Goal: Task Accomplishment & Management: Use online tool/utility

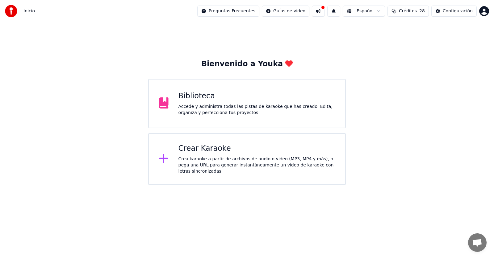
click at [184, 158] on div "Crea karaoke a partir de archivos de audio o video (MP3, MP4 y más), o pega una…" at bounding box center [256, 165] width 157 height 19
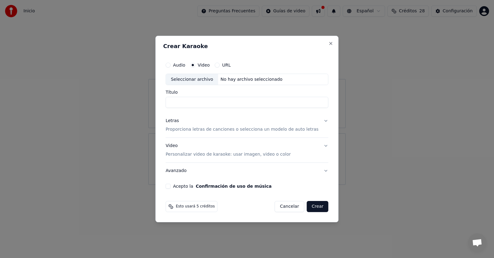
click at [219, 66] on button "URL" at bounding box center [216, 65] width 5 height 5
click at [316, 78] on button "button" at bounding box center [322, 78] width 12 height 11
type input "**********"
click at [179, 122] on div "Letras" at bounding box center [171, 121] width 13 height 6
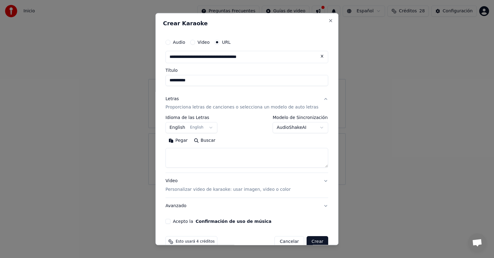
click at [180, 141] on button "Pegar" at bounding box center [177, 141] width 25 height 10
type textarea "**********"
click at [195, 42] on button "Video" at bounding box center [192, 42] width 5 height 5
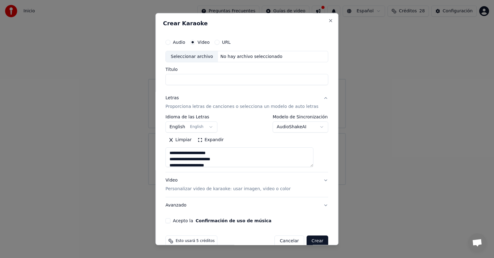
click at [202, 57] on div "Seleccionar archivo" at bounding box center [192, 56] width 52 height 11
type textarea "**********"
type input "**********"
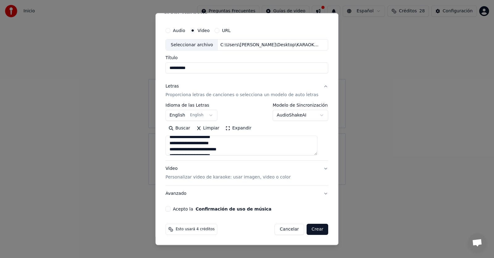
scroll to position [62, 0]
click at [245, 178] on p "Personalizar video de karaoke: usar imagen, video o color" at bounding box center [227, 178] width 125 height 6
type textarea "**********"
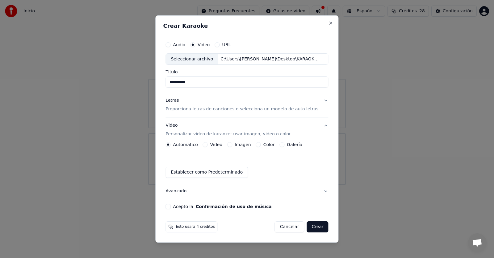
scroll to position [0, 0]
click at [232, 143] on button "Imagen" at bounding box center [229, 144] width 5 height 5
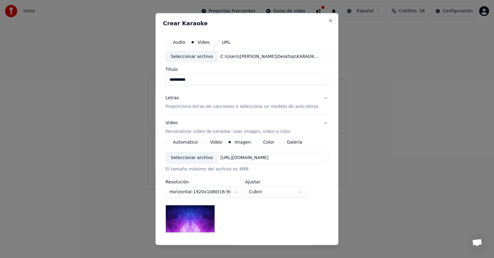
click at [208, 158] on div "Seleccionar archivo" at bounding box center [192, 158] width 52 height 11
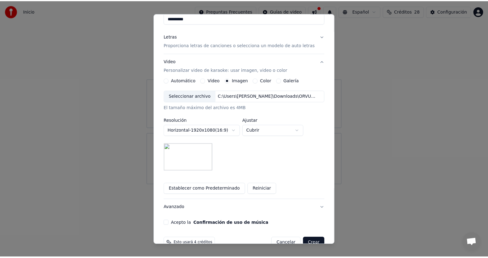
scroll to position [76, 0]
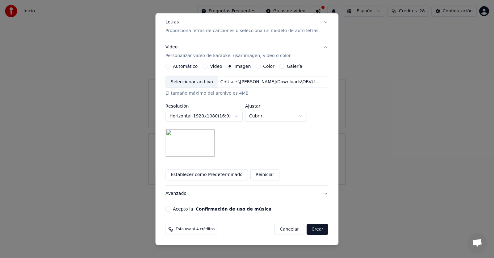
click at [170, 209] on button "Acepto la Confirmación de uso de música" at bounding box center [167, 209] width 5 height 5
click at [313, 229] on button "Crear" at bounding box center [317, 229] width 22 height 11
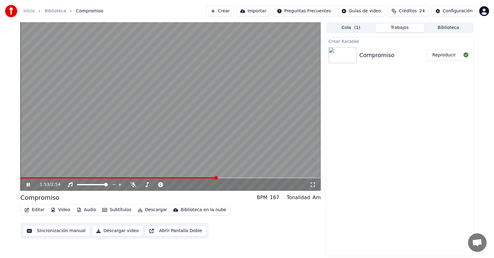
click at [35, 212] on button "Editar" at bounding box center [34, 210] width 25 height 9
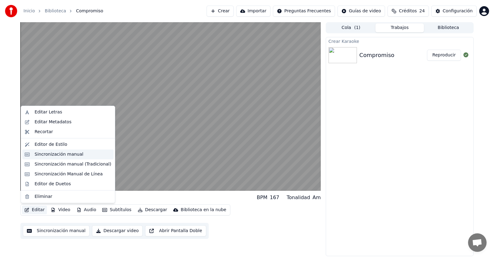
click at [63, 153] on div "Sincronización manual" at bounding box center [59, 155] width 49 height 6
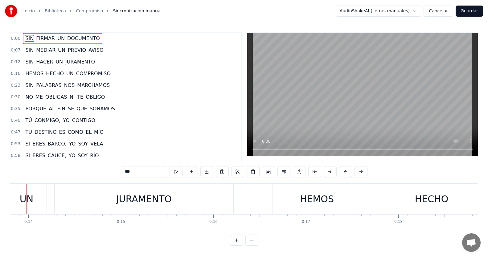
scroll to position [0, 1263]
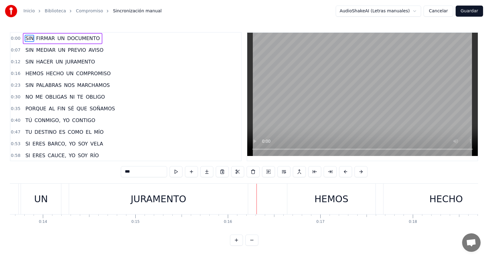
click at [81, 63] on span "JURAMENTO" at bounding box center [80, 61] width 31 height 7
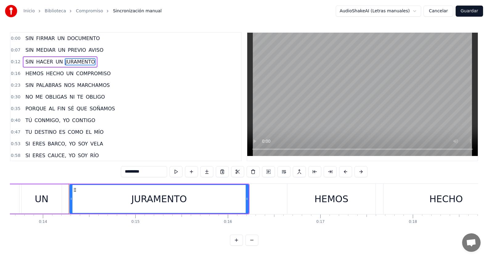
click at [152, 168] on input "*********" at bounding box center [144, 171] width 46 height 11
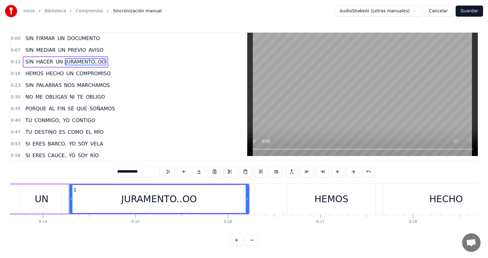
type input "**********"
click at [110, 60] on div "0:12 SIN HACER UN JURAMENTO..OO" at bounding box center [125, 62] width 231 height 12
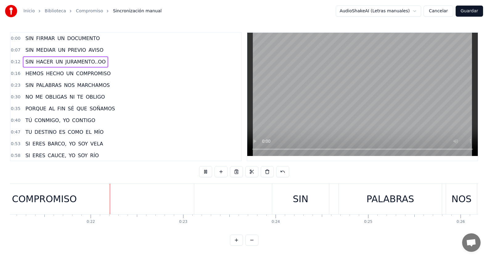
scroll to position [0, 1968]
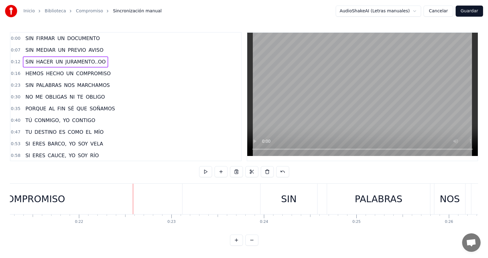
click at [93, 72] on span "COMPROMISO" at bounding box center [94, 73] width 36 height 7
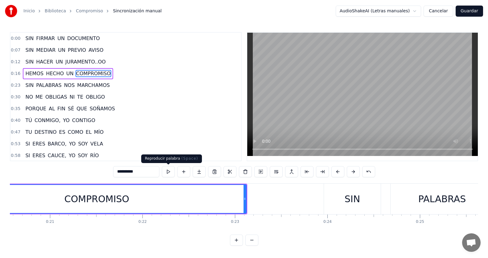
scroll to position [0, 1810]
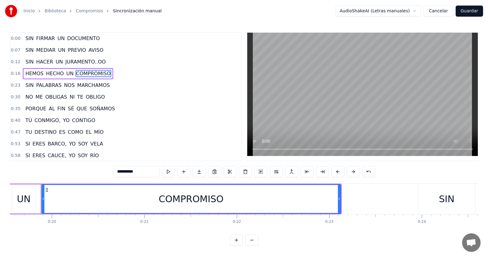
click at [155, 173] on input "**********" at bounding box center [136, 171] width 46 height 11
type input "**********"
click at [124, 73] on div "0:16 HEMOS HECHO UN COMPROMISO..OO" at bounding box center [125, 74] width 231 height 12
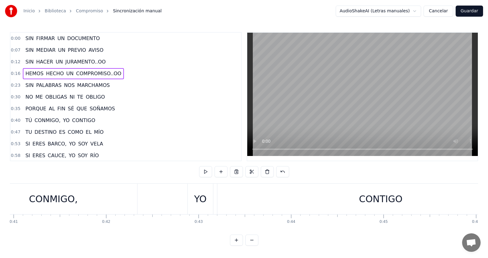
scroll to position [0, 3713]
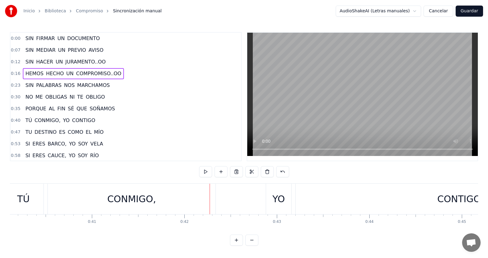
drag, startPoint x: 48, startPoint y: 122, endPoint x: 55, endPoint y: 122, distance: 6.8
click at [48, 122] on span "CONMIGO," at bounding box center [47, 120] width 27 height 7
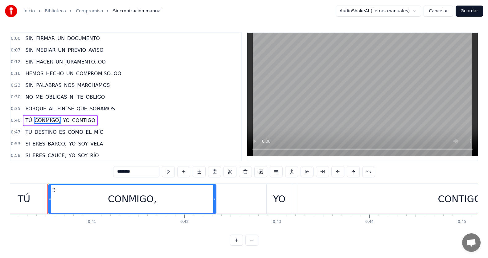
scroll to position [24, 0]
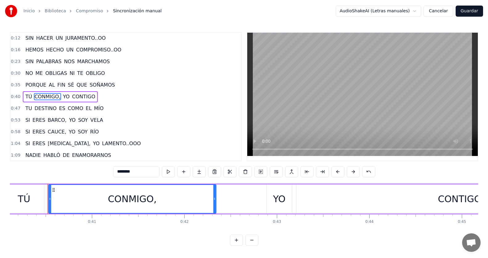
click at [148, 171] on input "********" at bounding box center [136, 171] width 46 height 11
type input "**********"
click at [108, 95] on div "0:40 TÚ CONMIGO..OO YO CONTIGO" at bounding box center [125, 97] width 231 height 12
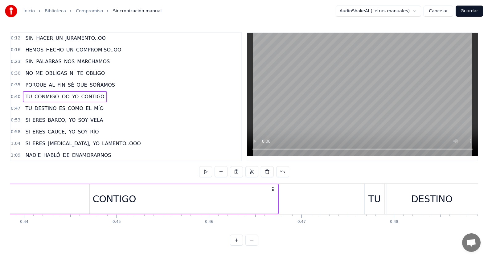
scroll to position [0, 4085]
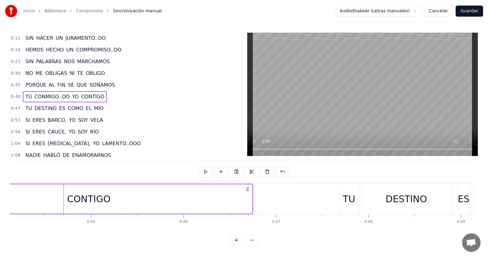
click at [91, 98] on span "CONTIGO" at bounding box center [93, 96] width 24 height 7
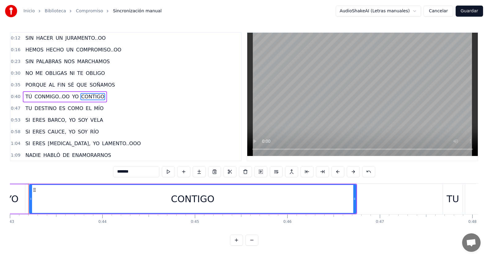
scroll to position [0, 3968]
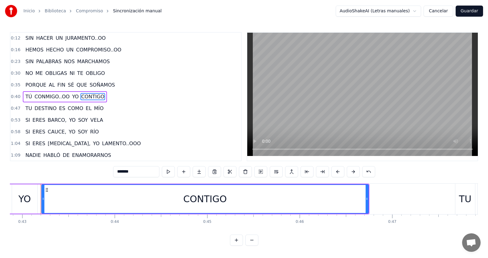
click at [130, 173] on input "*******" at bounding box center [136, 171] width 46 height 11
type input "**********"
click at [111, 93] on div "0:40 TÚ CONMIGO..OO YO CONTI..IGO" at bounding box center [125, 97] width 231 height 12
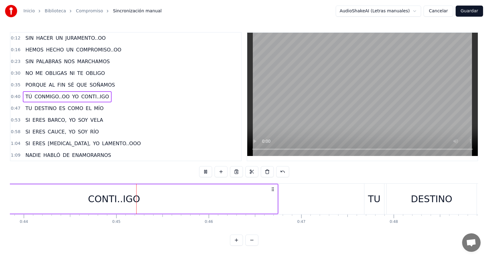
scroll to position [0, 4101]
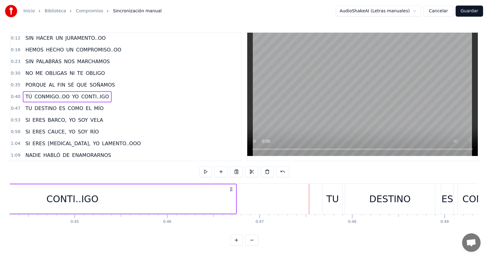
click at [144, 202] on div "CONTI..IGO" at bounding box center [72, 199] width 327 height 29
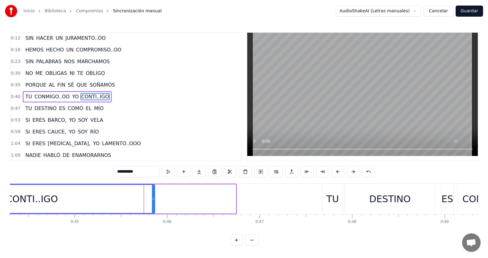
drag, startPoint x: 235, startPoint y: 200, endPoint x: 153, endPoint y: 205, distance: 81.3
click at [153, 205] on div at bounding box center [153, 199] width 2 height 28
click at [110, 95] on div "0:40 TÚ CONMIGO..OO YO CONTI..IGO" at bounding box center [125, 97] width 231 height 12
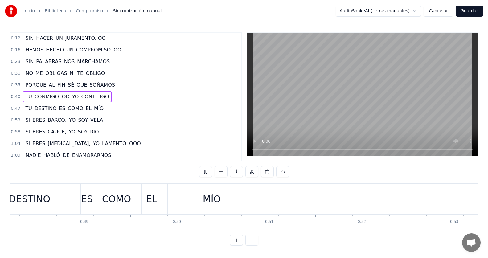
scroll to position [0, 4529]
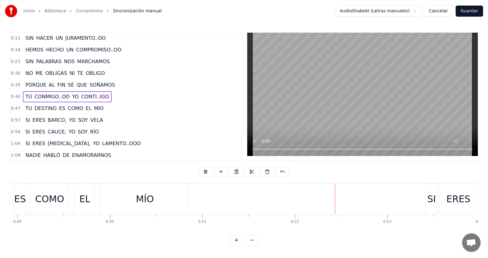
click at [113, 84] on div "0:35 PORQUE AL FIN SÉ QUE SOÑAMOS" at bounding box center [125, 85] width 231 height 12
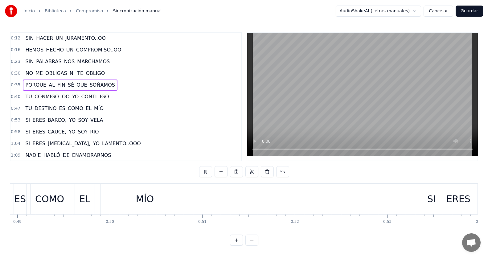
click at [104, 94] on div "0:40 TÚ CONMIGO..OO YO CONTI..IGO" at bounding box center [125, 97] width 231 height 12
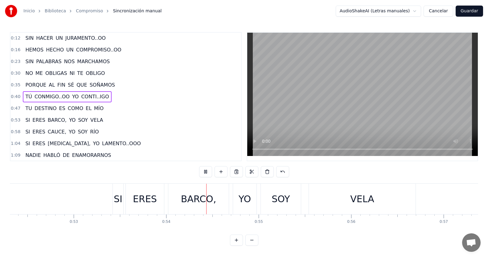
scroll to position [0, 4952]
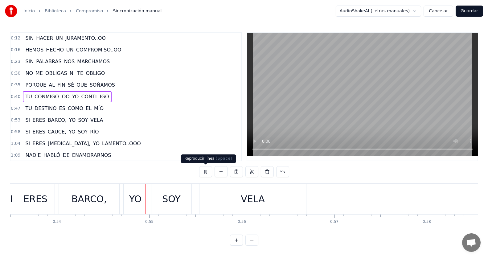
click at [208, 172] on button at bounding box center [205, 171] width 13 height 11
click at [114, 94] on div "0:40 TÚ CONMIGO..OO YO CONTI..IGO" at bounding box center [125, 97] width 231 height 12
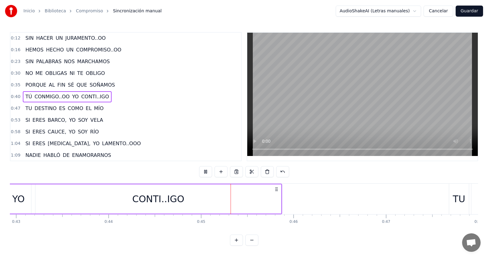
scroll to position [0, 4108]
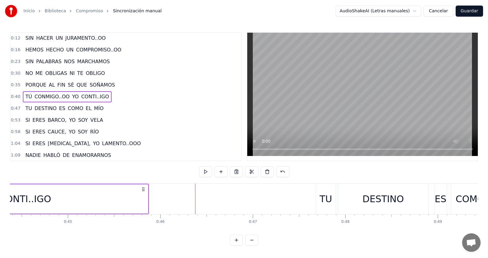
click at [116, 201] on div "CONTI..IGO" at bounding box center [25, 199] width 246 height 29
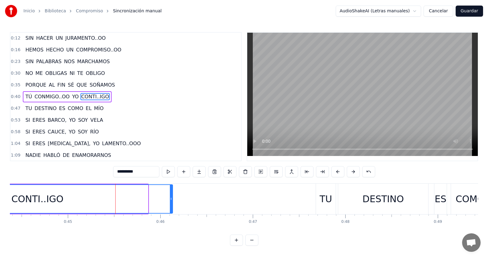
drag, startPoint x: 148, startPoint y: 199, endPoint x: 172, endPoint y: 197, distance: 24.8
click at [172, 197] on icon at bounding box center [171, 199] width 2 height 5
click at [115, 98] on div "0:40 TÚ CONMIGO..OO YO CONTI..IGO" at bounding box center [125, 97] width 231 height 12
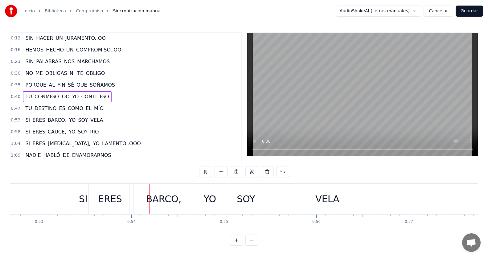
scroll to position [0, 4922]
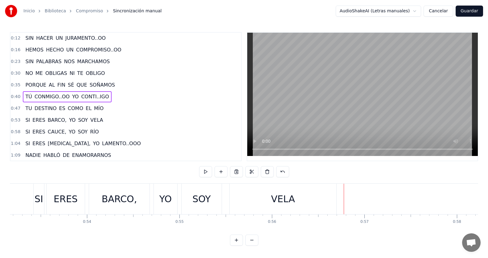
click at [90, 122] on span "VELA" at bounding box center [97, 120] width 14 height 7
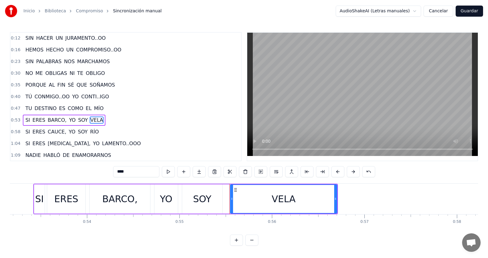
scroll to position [47, 0]
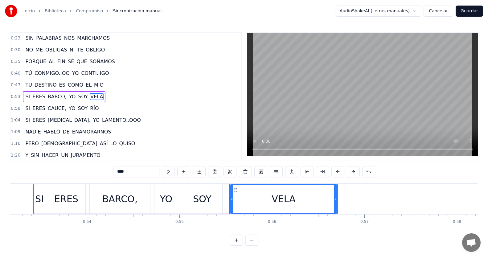
click at [129, 172] on input "****" at bounding box center [136, 171] width 46 height 11
type input "*******"
click at [108, 96] on div "0:53 SI ERES BARCO, YO SOY VE..ELA" at bounding box center [125, 97] width 231 height 12
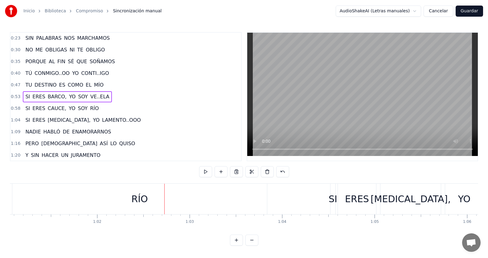
scroll to position [0, 5776]
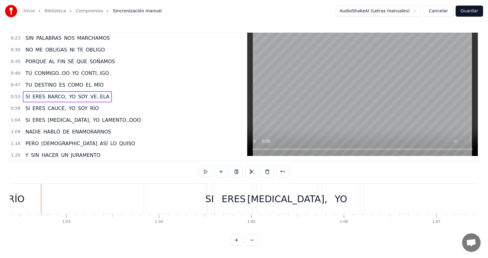
click at [89, 111] on span "RÍO" at bounding box center [94, 108] width 10 height 7
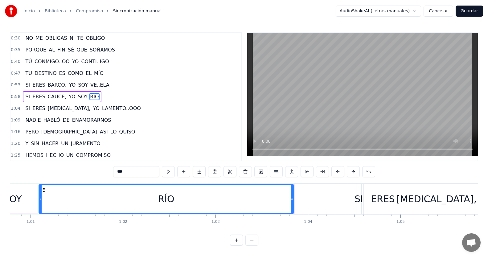
scroll to position [0, 5624]
click at [121, 172] on input "***" at bounding box center [136, 171] width 46 height 11
type input "******"
click at [104, 98] on div "0:58 SI ERES CAUCE, YO SOY RI..IO" at bounding box center [125, 97] width 231 height 12
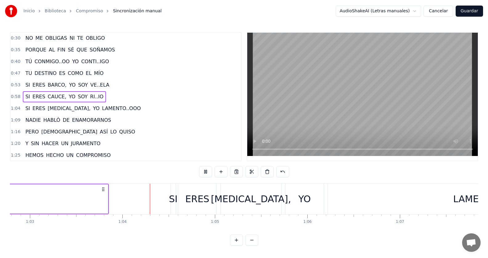
scroll to position [0, 5855]
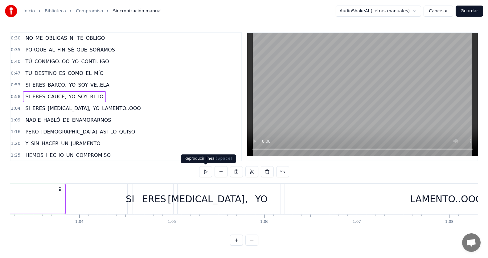
click at [208, 171] on button at bounding box center [205, 171] width 13 height 11
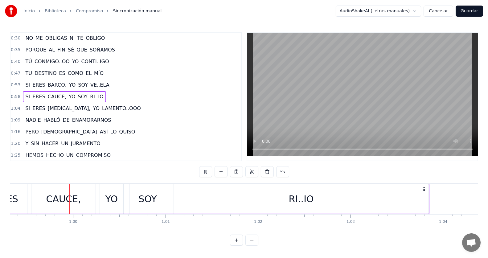
scroll to position [0, 5506]
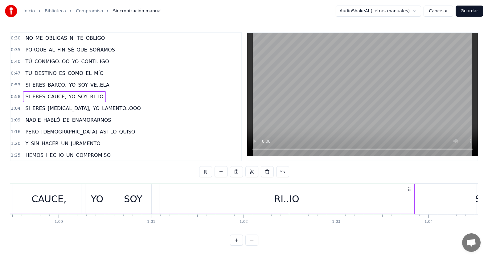
click at [208, 171] on button at bounding box center [205, 171] width 13 height 11
click at [89, 96] on span "RI..IO" at bounding box center [96, 96] width 15 height 7
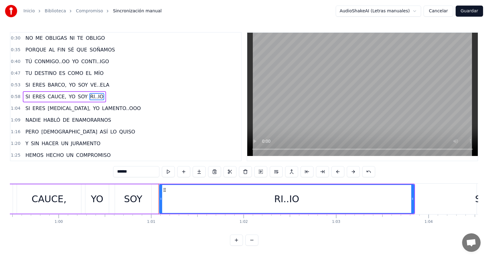
click at [124, 172] on input "******" at bounding box center [136, 171] width 46 height 11
type input "******"
click at [105, 99] on div "0:58 SI ERES CAUCE, YO SOY RI..OO" at bounding box center [125, 97] width 231 height 12
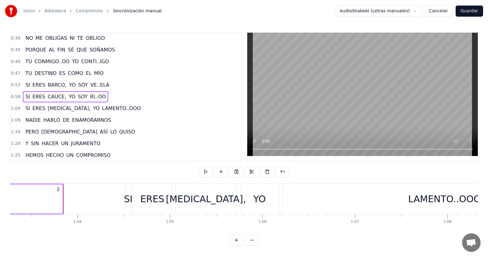
scroll to position [0, 5858]
click at [109, 96] on div "0:58 SI ERES CAUCE, YO SOY RI..OO" at bounding box center [125, 97] width 231 height 12
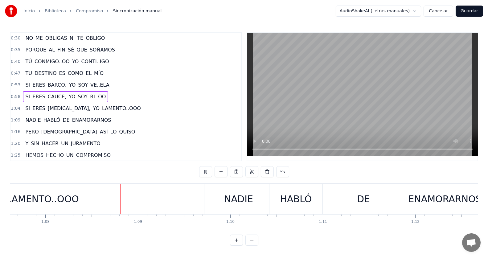
scroll to position [0, 6266]
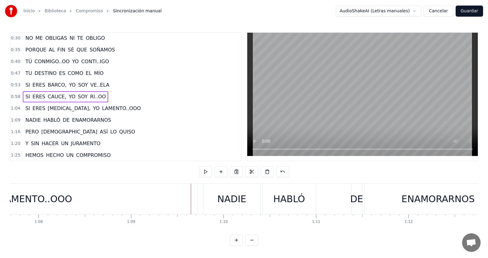
click at [102, 110] on span "LAMENTO..OOO" at bounding box center [122, 108] width 40 height 7
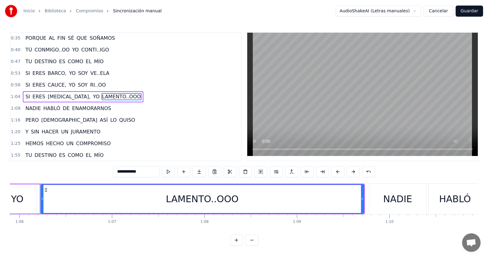
scroll to position [0, 6099]
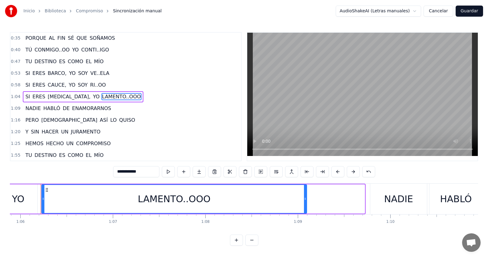
drag, startPoint x: 363, startPoint y: 195, endPoint x: 305, endPoint y: 194, distance: 58.0
click at [305, 194] on div at bounding box center [305, 199] width 2 height 28
click at [120, 95] on div "1:04 SI ERES [MEDICAL_DATA], YO LAMENTO..OOO" at bounding box center [125, 97] width 231 height 12
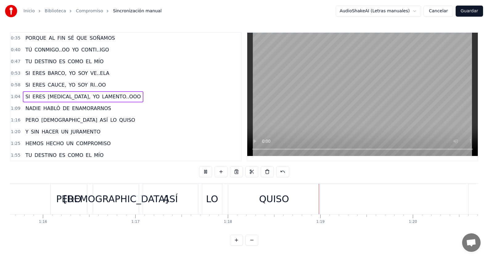
scroll to position [0, 7230]
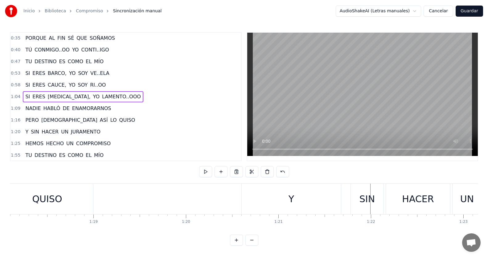
click at [25, 133] on span "Y" at bounding box center [27, 131] width 4 height 7
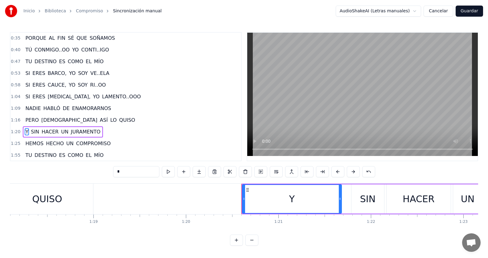
scroll to position [106, 0]
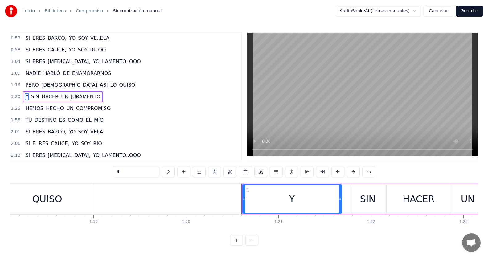
click at [123, 172] on input "*" at bounding box center [136, 171] width 46 height 11
type input "*****"
click at [117, 98] on div "1:20 Y..YY SIN HACER UN JURAMENTO" at bounding box center [125, 97] width 231 height 12
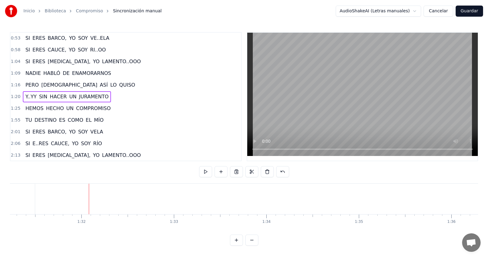
scroll to position [0, 8463]
click at [102, 107] on span "COMPROMISO" at bounding box center [94, 108] width 36 height 7
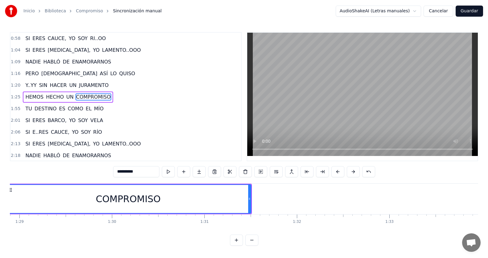
scroll to position [0, 8193]
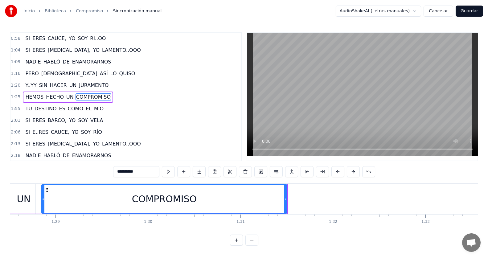
click at [147, 171] on input "**********" at bounding box center [136, 171] width 46 height 11
type input "**********"
click at [134, 93] on div "1:25 HEMOS HECHO UN COMPROMISO..OO" at bounding box center [125, 97] width 231 height 12
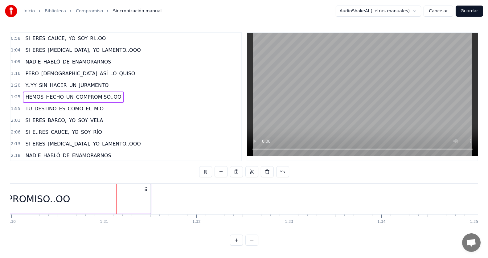
scroll to position [0, 8331]
click at [117, 110] on div "1:55 TU DESTINO ES COMO EL MÍO" at bounding box center [125, 109] width 231 height 12
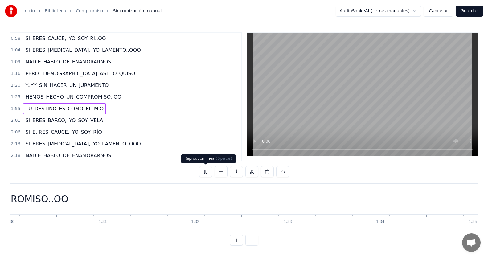
click at [207, 175] on button at bounding box center [205, 171] width 13 height 11
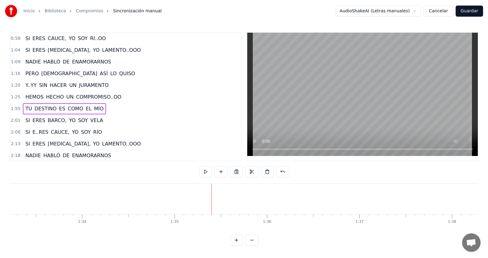
scroll to position [0, 8762]
click at [205, 171] on button at bounding box center [205, 171] width 13 height 11
click at [102, 108] on div "1:55 TU DESTINO ES COMO EL MÍO" at bounding box center [125, 109] width 231 height 12
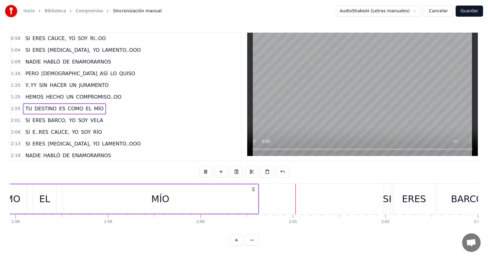
scroll to position [0, 11128]
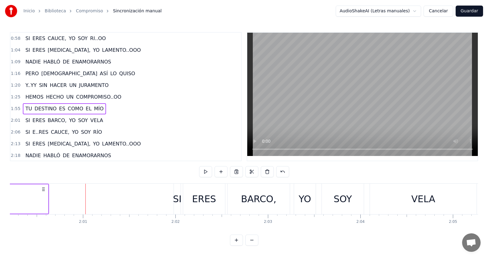
click at [93, 111] on span "MÍO" at bounding box center [98, 108] width 11 height 7
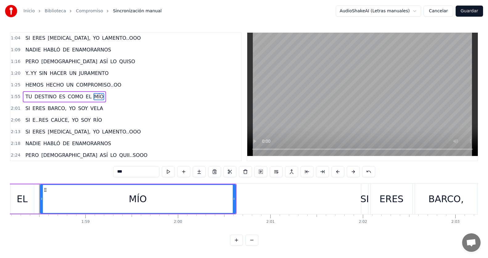
scroll to position [0, 10939]
click at [149, 174] on input "***" at bounding box center [136, 171] width 46 height 11
type input "******"
click at [109, 96] on div "1:55 TU DESTINO ES COMO EL MÍO..O" at bounding box center [125, 97] width 231 height 12
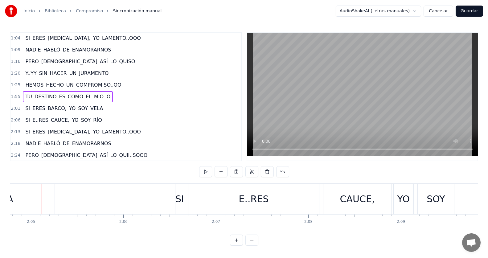
scroll to position [0, 11551]
click at [90, 109] on span "VELA" at bounding box center [97, 108] width 14 height 7
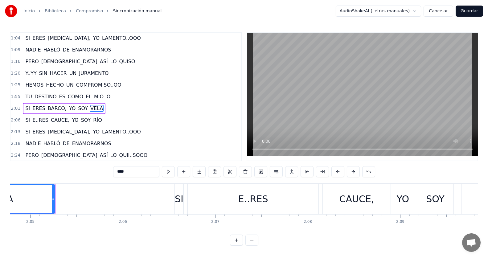
scroll to position [141, 0]
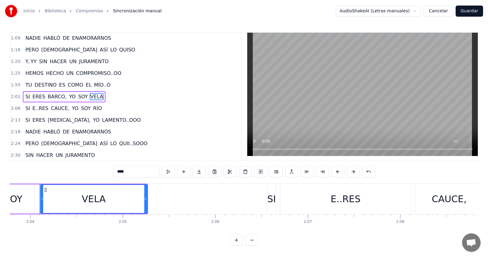
click at [132, 171] on input "****" at bounding box center [136, 171] width 46 height 11
type input "*******"
click at [111, 97] on div "2:01 SI ERES BARCO, YO SOY VE..ELA" at bounding box center [125, 97] width 231 height 12
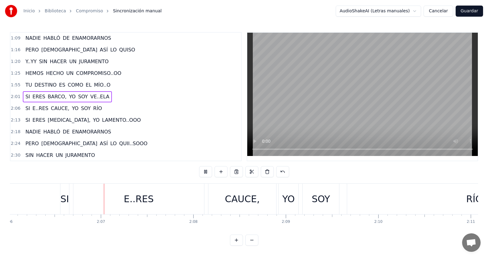
scroll to position [0, 11669]
click at [93, 106] on span "RÍO" at bounding box center [98, 108] width 10 height 7
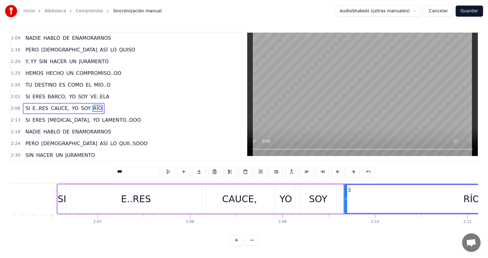
scroll to position [153, 0]
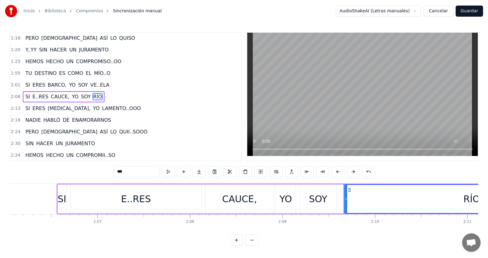
click at [129, 172] on input "***" at bounding box center [136, 171] width 46 height 11
type input "******"
click at [114, 94] on div "2:06 SI E..RES CAUCE, YO SOY RI..OO" at bounding box center [125, 97] width 231 height 12
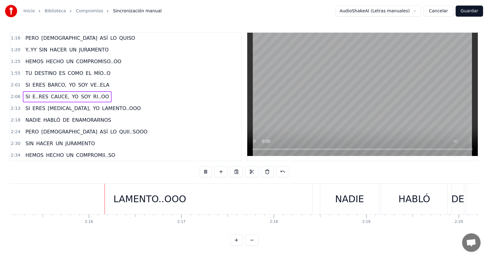
scroll to position [0, 12522]
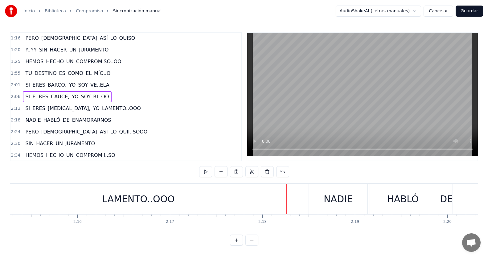
click at [102, 109] on span "LAMENTO..OOO" at bounding box center [122, 108] width 40 height 7
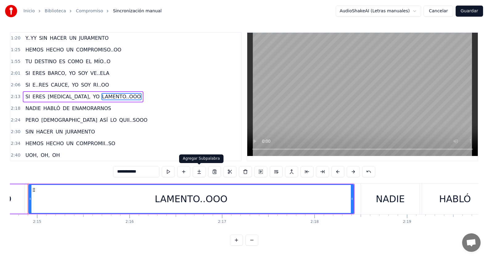
scroll to position [0, 12457]
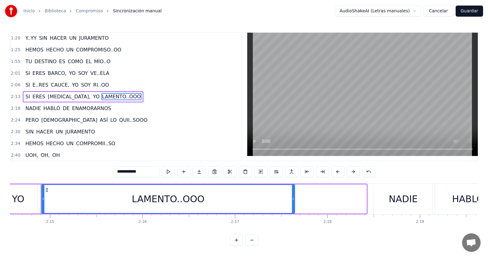
drag, startPoint x: 365, startPoint y: 196, endPoint x: 286, endPoint y: 186, distance: 80.0
click at [293, 193] on div at bounding box center [293, 199] width 2 height 28
click at [115, 95] on div "2:13 SI ERES [MEDICAL_DATA], YO LAMENTO..OOO" at bounding box center [125, 97] width 231 height 12
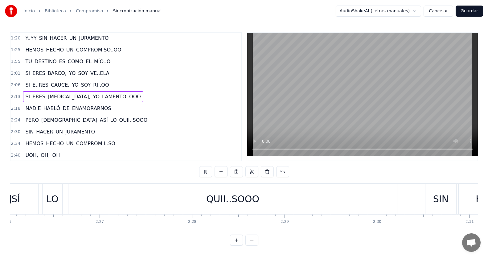
scroll to position [0, 13544]
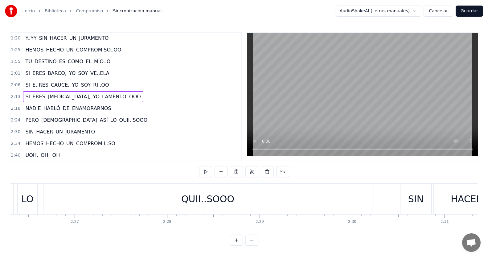
click at [108, 118] on div "2:24 PERO [DEMOGRAPHIC_DATA] ASÍ LO QUII..SOOO" at bounding box center [125, 120] width 231 height 12
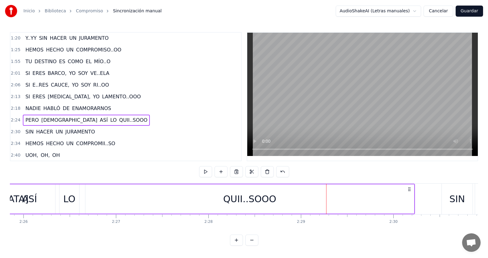
scroll to position [0, 13372]
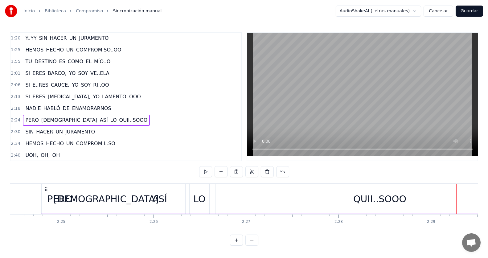
click at [119, 121] on span "QUII..SOOO" at bounding box center [134, 120] width 30 height 7
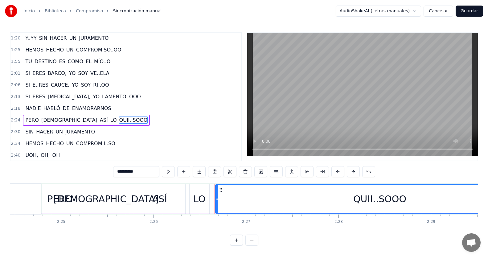
scroll to position [177, 0]
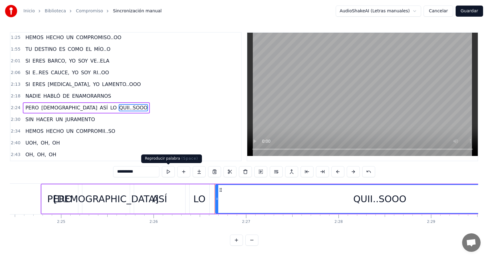
click at [172, 170] on button at bounding box center [168, 171] width 13 height 11
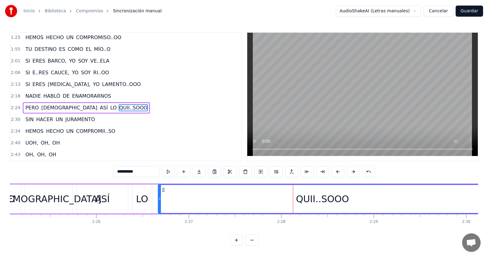
scroll to position [0, 13440]
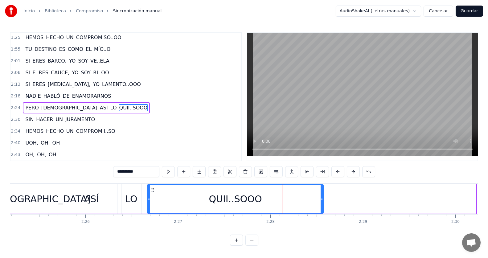
drag, startPoint x: 475, startPoint y: 199, endPoint x: 322, endPoint y: 199, distance: 152.7
click at [322, 199] on icon at bounding box center [322, 199] width 2 height 5
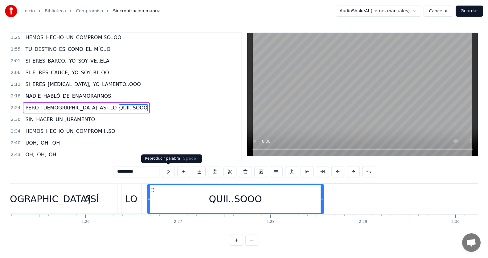
click at [170, 173] on button at bounding box center [168, 171] width 13 height 11
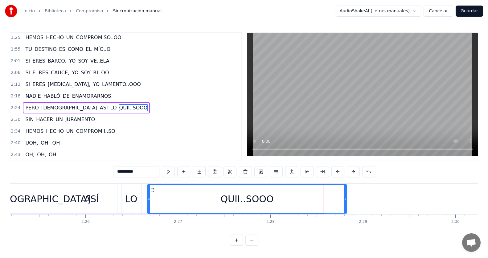
drag, startPoint x: 325, startPoint y: 198, endPoint x: 204, endPoint y: 168, distance: 123.9
click at [346, 200] on icon at bounding box center [345, 199] width 2 height 5
click at [171, 172] on button at bounding box center [168, 171] width 13 height 11
click at [112, 108] on div "2:24 PERO [DEMOGRAPHIC_DATA] ASÍ LO QUII..SOOO" at bounding box center [125, 108] width 231 height 12
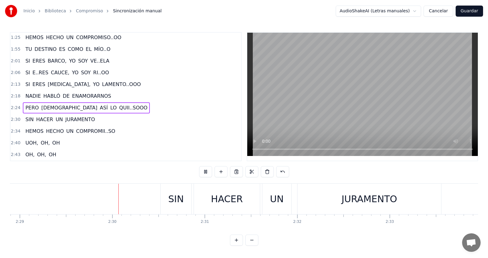
scroll to position [0, 13785]
click at [113, 107] on div "2:24 PERO [DEMOGRAPHIC_DATA] ASÍ LO QUII..SOOO" at bounding box center [125, 108] width 231 height 12
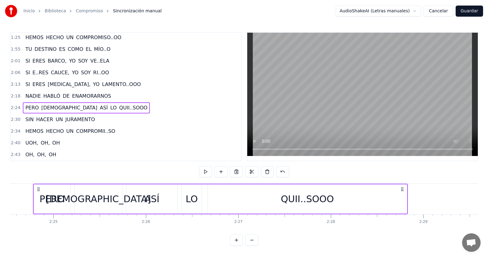
scroll to position [0, 13372]
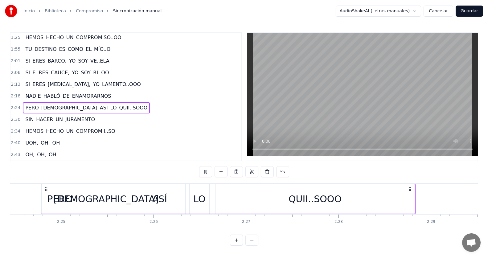
click at [315, 175] on div "0:00 SIN FIRMAR UN DOCUMENTO 0:07 SIN MEDIAR UN PREVIO AVISO 0:12 SIN HACER UN …" at bounding box center [244, 139] width 469 height 214
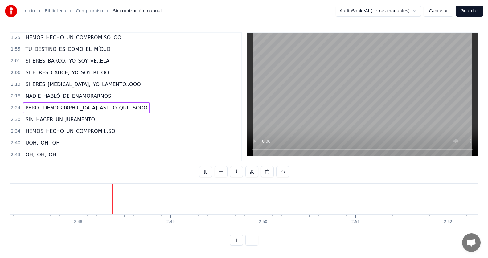
scroll to position [0, 15502]
click at [191, 85] on div "2:13 SI ERES [MEDICAL_DATA], YO LAMENTO..OOO" at bounding box center [125, 85] width 231 height 12
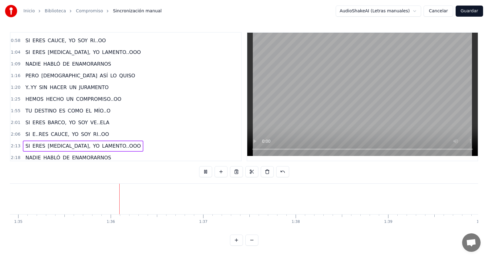
scroll to position [0, 8804]
click at [113, 111] on div "1:55 TU DESTINO ES COMO EL MÍO..O" at bounding box center [125, 111] width 231 height 12
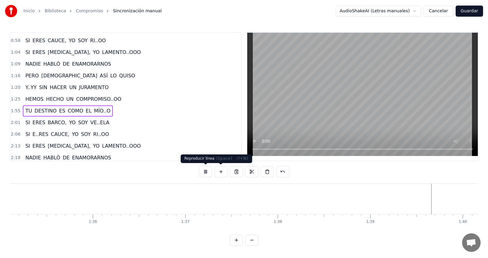
click at [206, 173] on button at bounding box center [205, 171] width 13 height 11
click at [114, 109] on div "1:55 TU DESTINO ES COMO EL MÍO..O" at bounding box center [125, 111] width 231 height 12
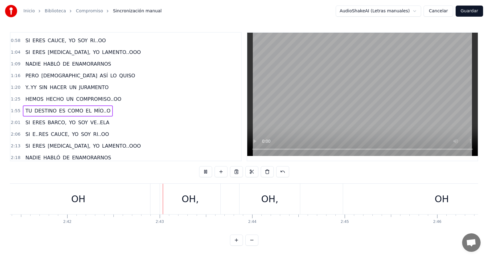
scroll to position [0, 0]
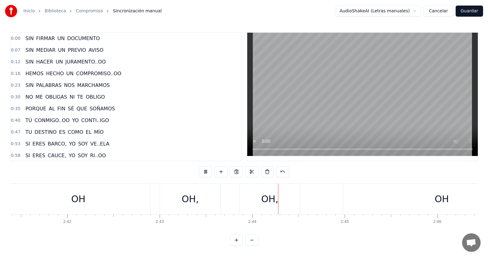
click at [111, 35] on div "0:00 SIN FIRMAR UN DOCUMENTO" at bounding box center [125, 39] width 231 height 12
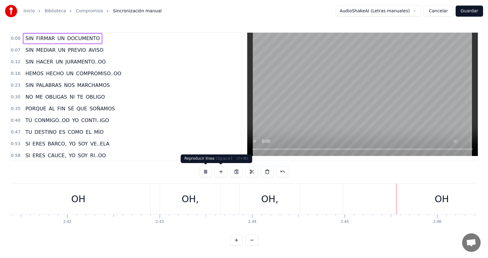
click at [209, 173] on button at bounding box center [205, 171] width 13 height 11
click at [105, 39] on div "0:00 SIN FIRMAR UN DOCUMENTO" at bounding box center [125, 39] width 231 height 12
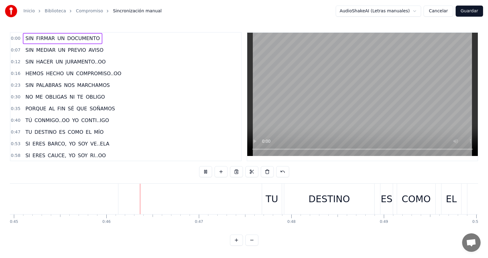
scroll to position [0, 4195]
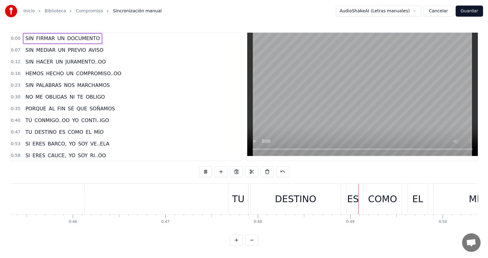
click at [463, 12] on button "Guardar" at bounding box center [469, 11] width 27 height 11
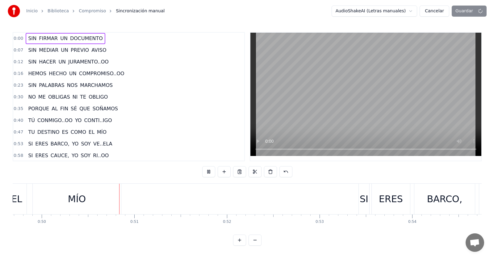
scroll to position [0, 4603]
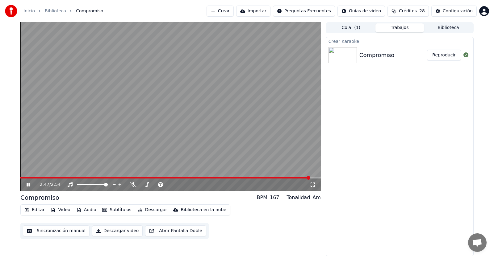
click at [27, 177] on video at bounding box center [170, 106] width 300 height 169
click at [27, 181] on div "2:48 / 2:54" at bounding box center [170, 185] width 300 height 12
click at [27, 179] on div "2:48 / 2:54" at bounding box center [170, 185] width 300 height 12
click at [26, 178] on span at bounding box center [165, 177] width 290 height 1
click at [25, 186] on div "0:03 / 2:54" at bounding box center [170, 185] width 295 height 6
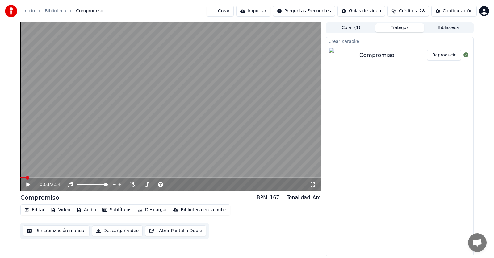
click at [27, 185] on icon at bounding box center [32, 184] width 15 height 5
click at [29, 186] on icon at bounding box center [28, 185] width 3 height 4
click at [99, 231] on button "Descargar video" at bounding box center [117, 231] width 51 height 11
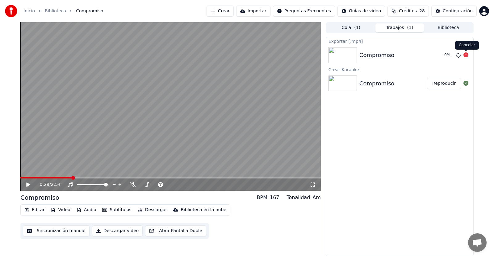
click at [466, 55] on icon at bounding box center [465, 54] width 5 height 5
click at [451, 13] on div "Configuración" at bounding box center [458, 11] width 30 height 6
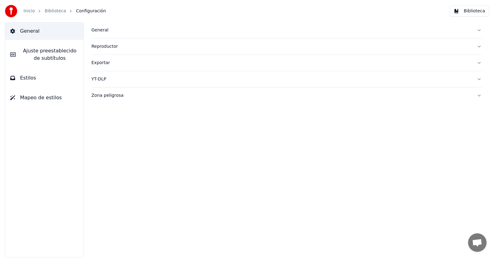
click at [104, 61] on div "Exportar" at bounding box center [281, 63] width 380 height 6
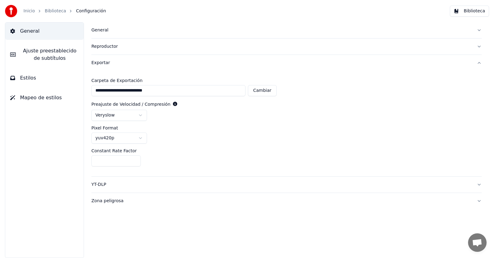
click at [119, 114] on html "**********" at bounding box center [247, 129] width 494 height 258
click at [118, 118] on html "**********" at bounding box center [247, 129] width 494 height 258
click at [266, 128] on div "Pixel Format" at bounding box center [286, 128] width 390 height 4
click at [421, 69] on button "Exportar" at bounding box center [286, 63] width 390 height 16
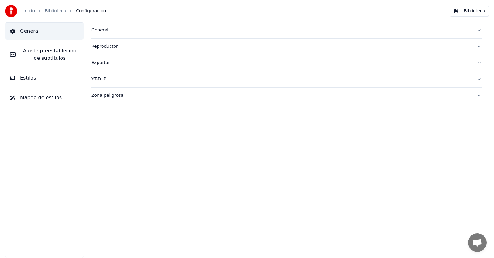
click at [105, 64] on div "Exportar" at bounding box center [281, 63] width 380 height 6
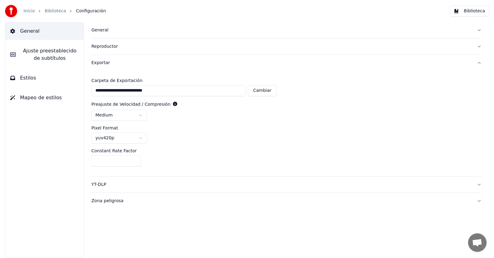
click at [105, 64] on div "Exportar" at bounding box center [281, 63] width 380 height 6
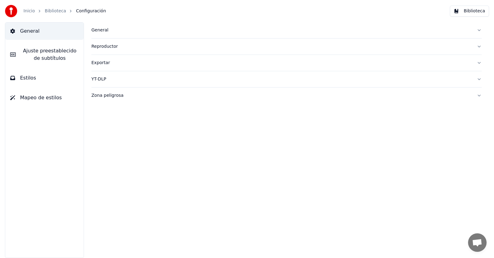
click at [472, 11] on button "Biblioteca" at bounding box center [469, 11] width 39 height 11
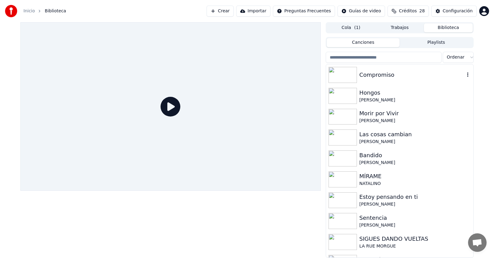
click at [377, 73] on div "Compromiso" at bounding box center [411, 75] width 105 height 9
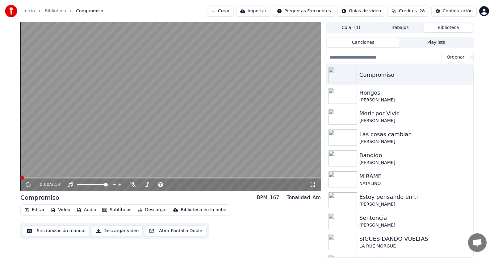
click at [119, 230] on button "Descargar video" at bounding box center [117, 231] width 51 height 11
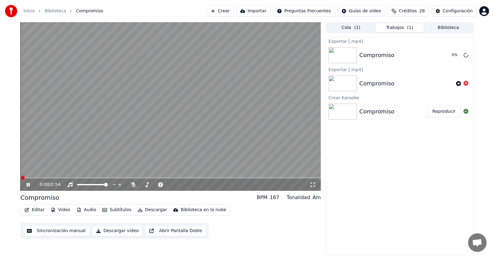
click at [30, 183] on icon at bounding box center [32, 184] width 15 height 5
click at [454, 54] on button "Mostrar" at bounding box center [447, 55] width 27 height 11
